Goal: Task Accomplishment & Management: Manage account settings

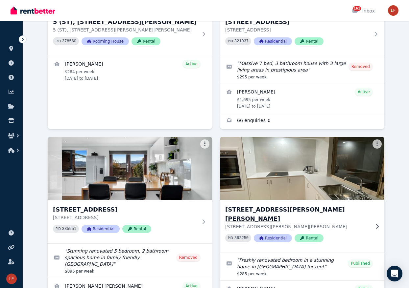
scroll to position [157, 0]
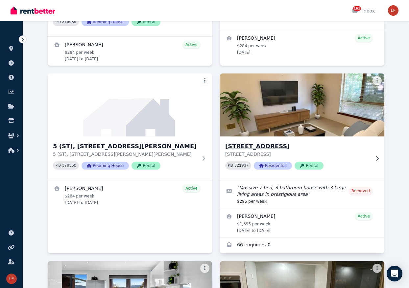
click at [290, 142] on h3 "[STREET_ADDRESS]" at bounding box center [297, 146] width 145 height 9
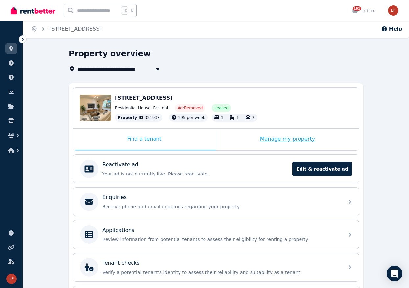
scroll to position [57, 0]
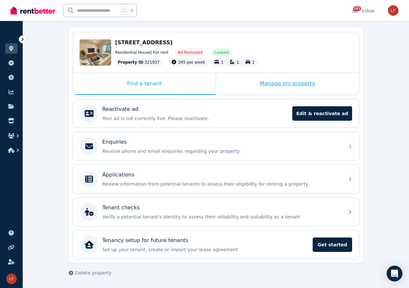
click at [288, 86] on div "Manage my property" at bounding box center [287, 84] width 143 height 22
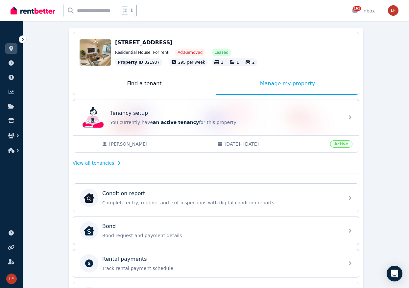
click at [333, 147] on span "Active" at bounding box center [341, 144] width 22 height 7
click at [139, 139] on div "Korann [PERSON_NAME] [DATE] - [DATE] Active" at bounding box center [216, 144] width 286 height 17
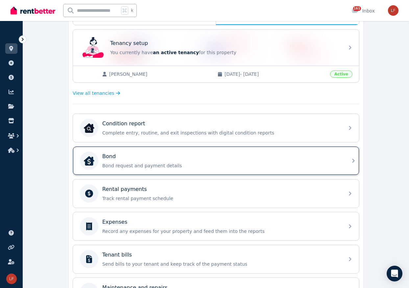
scroll to position [207, 0]
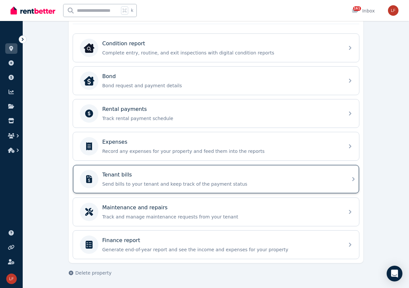
click at [157, 175] on div "Tenant bills" at bounding box center [221, 175] width 238 height 8
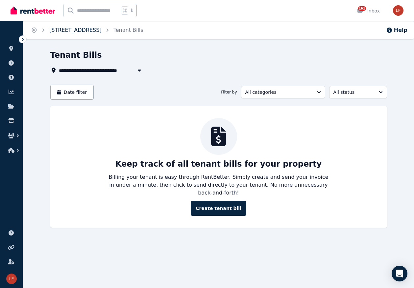
click at [67, 30] on link "[STREET_ADDRESS]" at bounding box center [75, 30] width 52 height 6
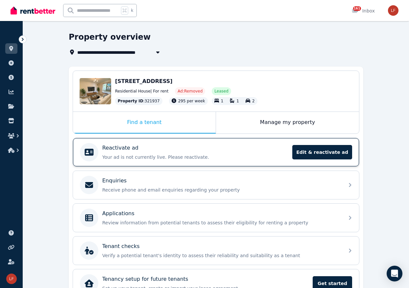
scroll to position [57, 0]
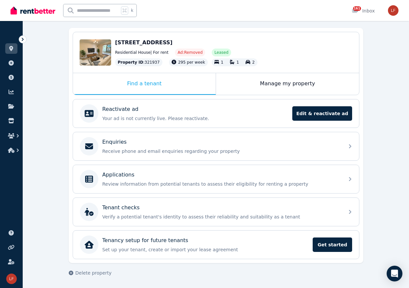
click at [330, 42] on div "[STREET_ADDRESS]" at bounding box center [233, 43] width 237 height 8
click at [272, 93] on div "Manage my property" at bounding box center [287, 84] width 143 height 22
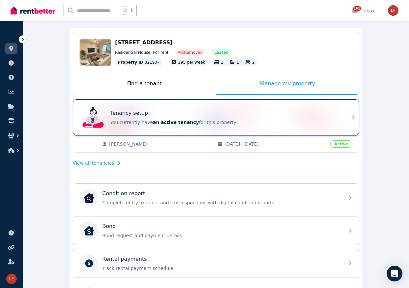
click at [186, 131] on div "Tenancy setup You currently have an active tenancy for this property" at bounding box center [216, 118] width 286 height 36
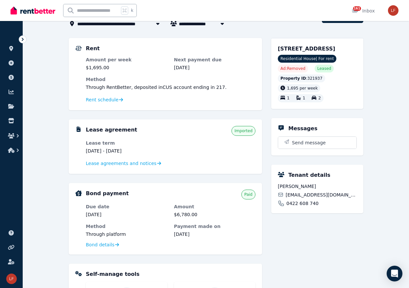
scroll to position [48, 0]
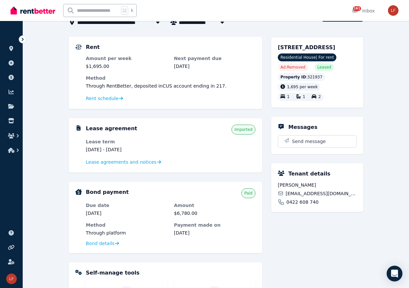
click at [308, 197] on span "[EMAIL_ADDRESS][DOMAIN_NAME]" at bounding box center [321, 194] width 71 height 7
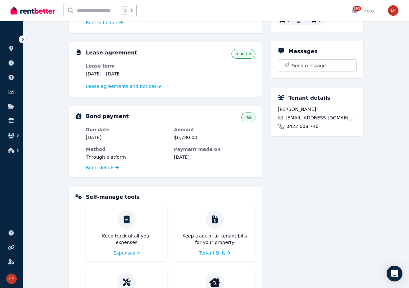
scroll to position [0, 0]
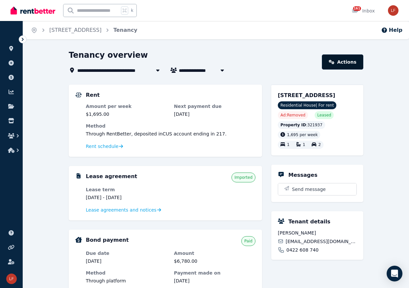
click at [341, 68] on link "Actions" at bounding box center [342, 62] width 41 height 15
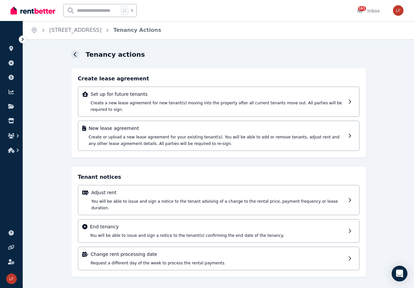
click at [78, 54] on div at bounding box center [75, 55] width 8 height 8
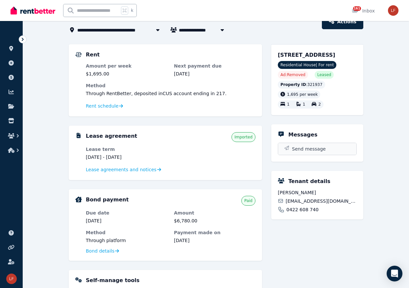
scroll to position [7, 0]
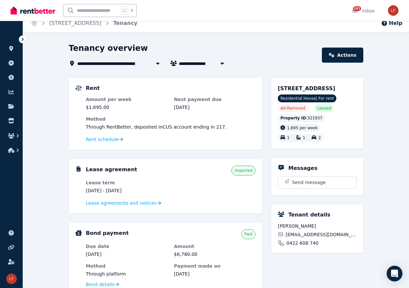
click at [189, 65] on span "[PERSON_NAME]" at bounding box center [204, 63] width 50 height 8
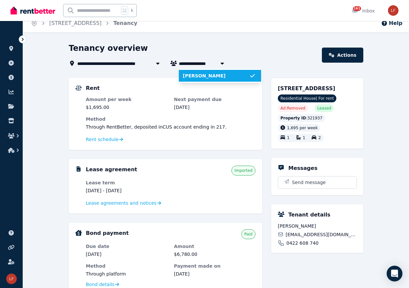
type input "**********"
click at [148, 92] on div "Rent Amount per week $1,695.00 Next payment due [DATE] Method Through RentBette…" at bounding box center [171, 113] width 170 height 59
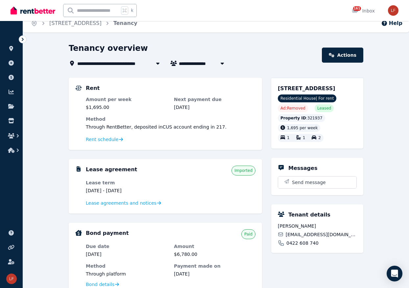
scroll to position [0, 0]
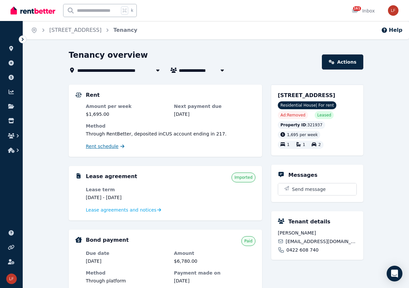
click at [110, 146] on span "Rent schedule" at bounding box center [102, 146] width 33 height 7
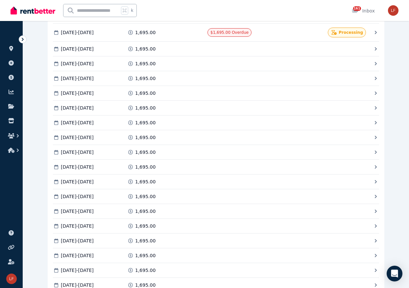
scroll to position [1146, 0]
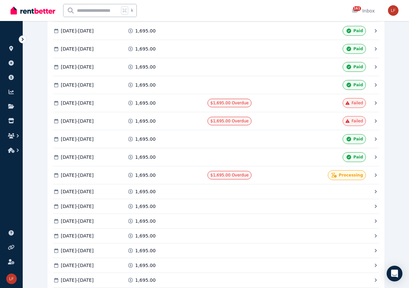
click at [352, 86] on icon at bounding box center [348, 85] width 7 height 5
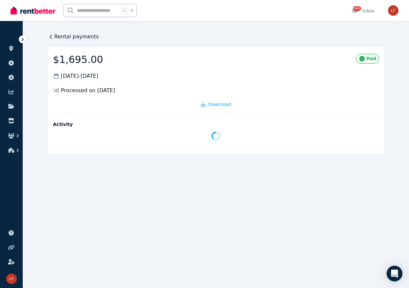
scroll to position [0, 0]
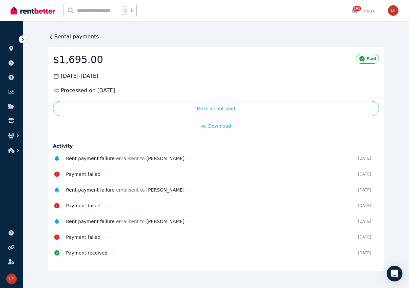
click at [51, 34] on icon at bounding box center [51, 37] width 7 height 7
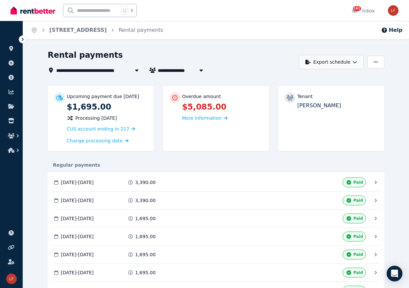
click at [337, 62] on button "Export schedule" at bounding box center [331, 62] width 65 height 14
click at [327, 81] on div "PDF" at bounding box center [332, 79] width 56 height 7
click at [254, 31] on div "Home [STREET_ADDRESS] Rental payments Help" at bounding box center [216, 30] width 386 height 18
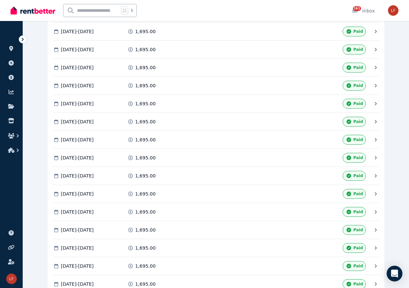
scroll to position [1114, 0]
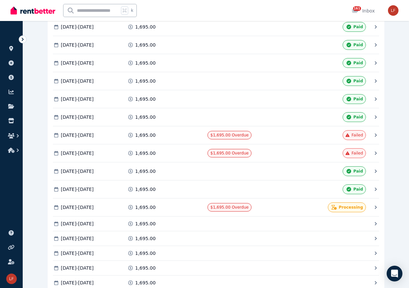
click at [349, 133] on icon at bounding box center [347, 135] width 4 height 4
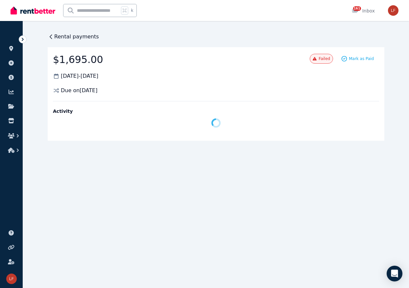
scroll to position [0, 0]
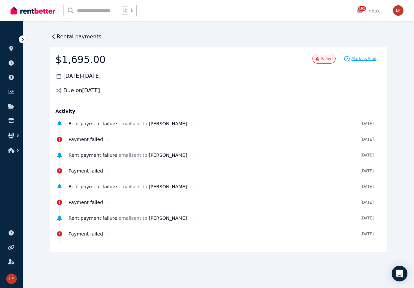
click at [365, 57] on span "Mark as Paid" at bounding box center [363, 58] width 25 height 5
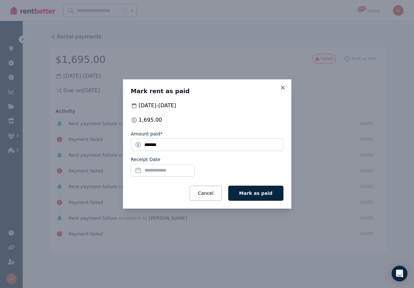
click at [178, 168] on input "Receipt Date" at bounding box center [163, 170] width 64 height 12
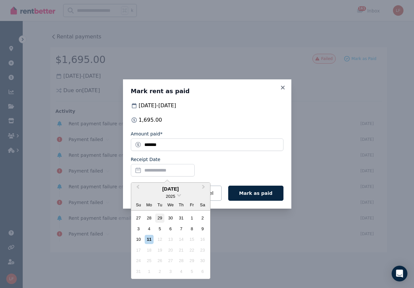
click at [160, 217] on div "29" at bounding box center [159, 218] width 9 height 9
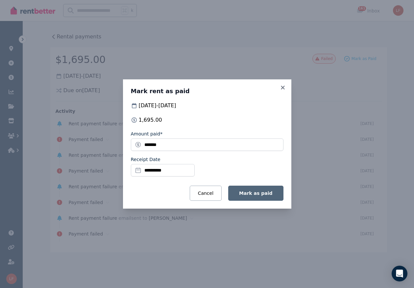
click at [261, 195] on span "Mark as paid" at bounding box center [255, 193] width 33 height 5
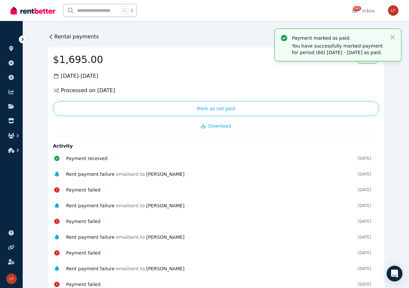
click at [72, 37] on span "Rental payments" at bounding box center [76, 37] width 45 height 8
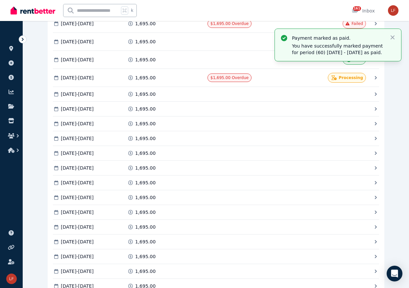
scroll to position [1132, 0]
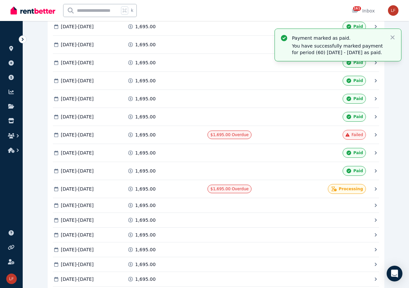
click at [358, 135] on span "Failed" at bounding box center [357, 134] width 12 height 5
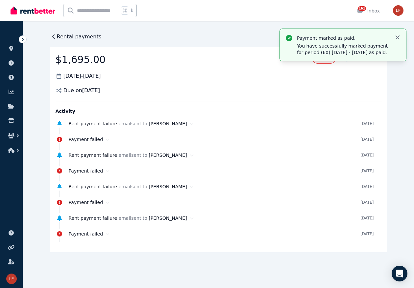
click at [398, 38] on icon "button" at bounding box center [397, 37] width 7 height 7
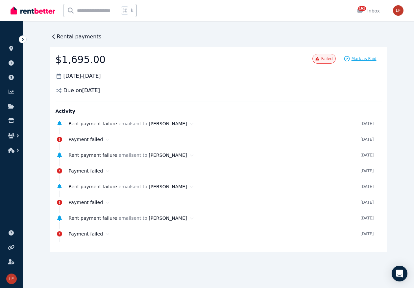
click at [355, 60] on span "Mark as Paid" at bounding box center [363, 58] width 25 height 5
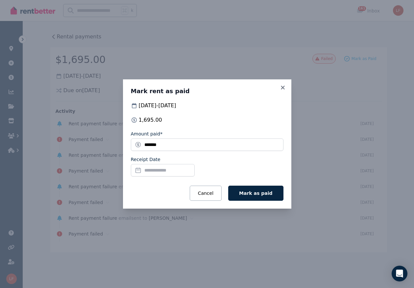
click at [164, 173] on input "Receipt Date" at bounding box center [163, 170] width 64 height 12
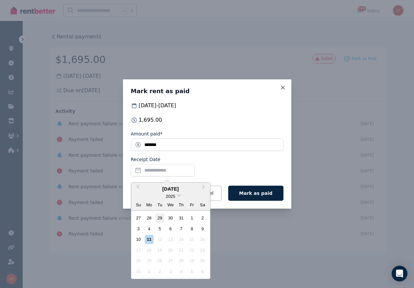
click at [163, 219] on div "29" at bounding box center [159, 218] width 9 height 9
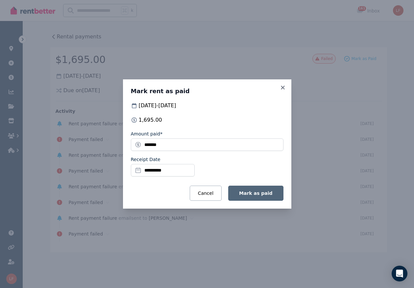
click at [256, 196] on span "Mark as paid" at bounding box center [255, 193] width 33 height 5
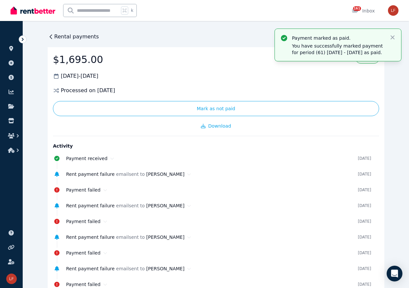
click at [82, 36] on span "Rental payments" at bounding box center [76, 37] width 45 height 8
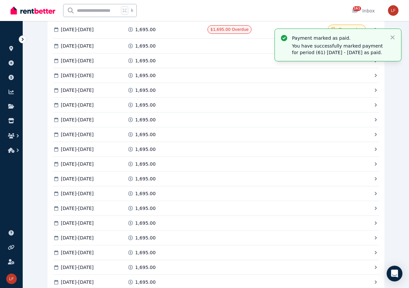
scroll to position [1167, 0]
